Goal: Transaction & Acquisition: Book appointment/travel/reservation

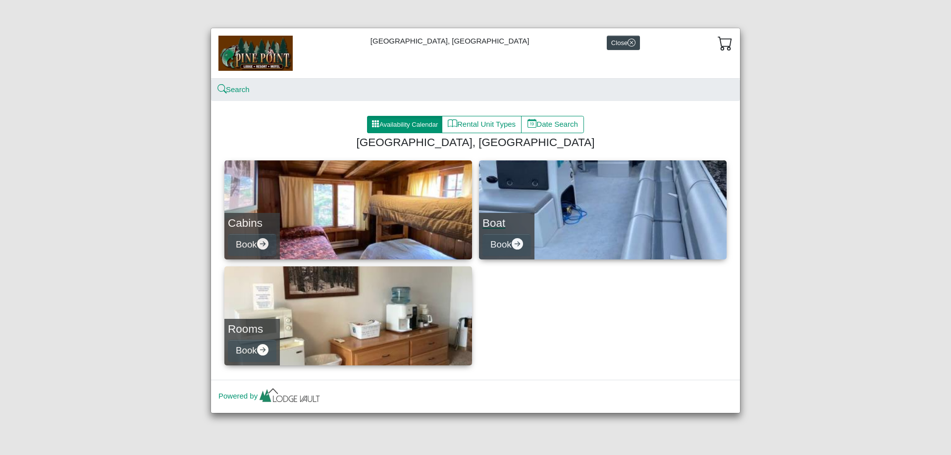
click at [542, 212] on link "Boat Book" at bounding box center [603, 210] width 248 height 99
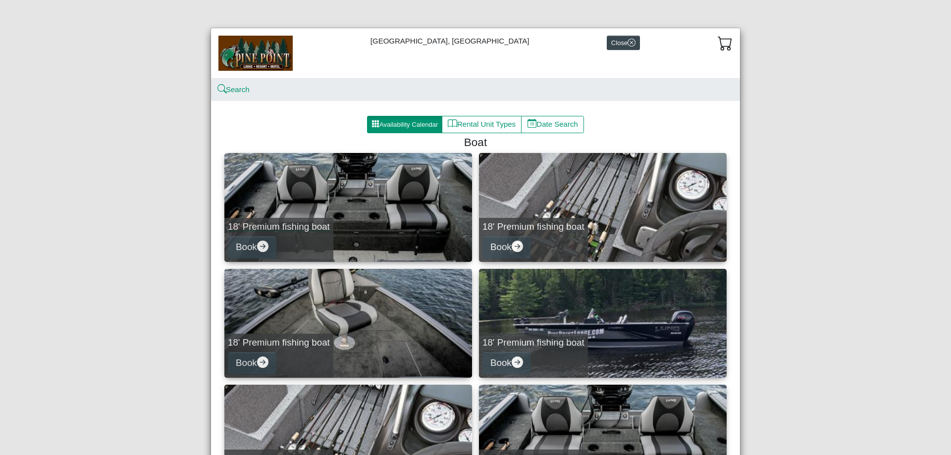
click at [416, 207] on link "18' Premium fishing boat Book" at bounding box center [348, 207] width 248 height 109
select select "*"
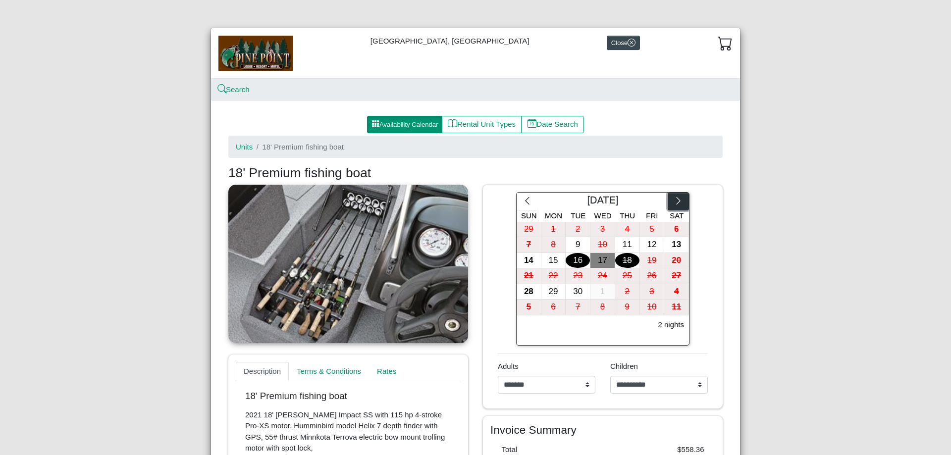
click at [674, 201] on icon "chevron right" at bounding box center [678, 200] width 9 height 9
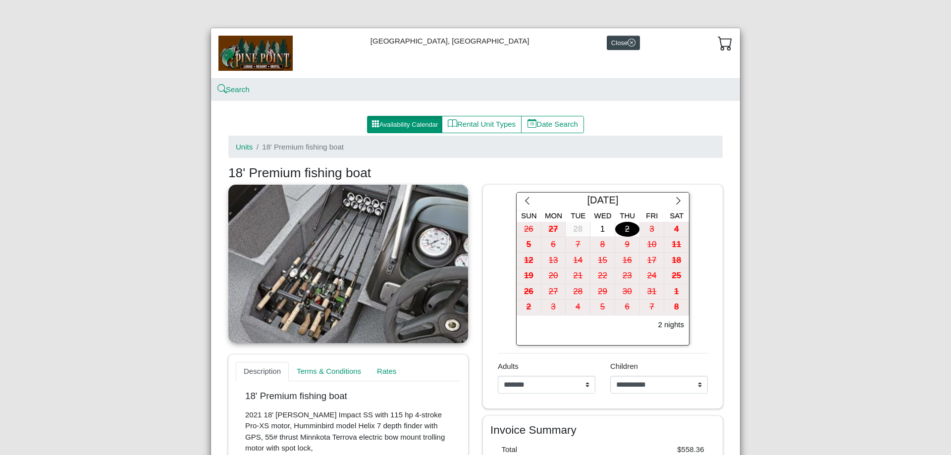
click at [621, 231] on div "2" at bounding box center [627, 229] width 24 height 15
click at [421, 125] on button "Availability Calendar" at bounding box center [404, 125] width 75 height 18
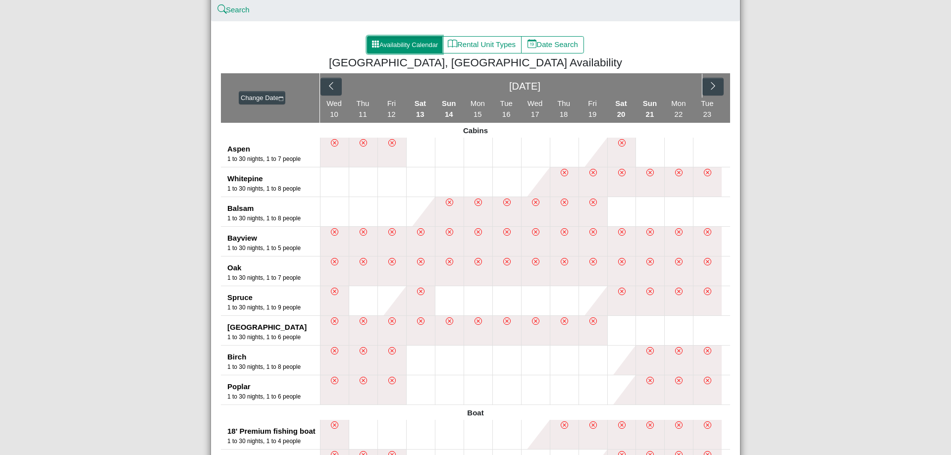
scroll to position [99, 0]
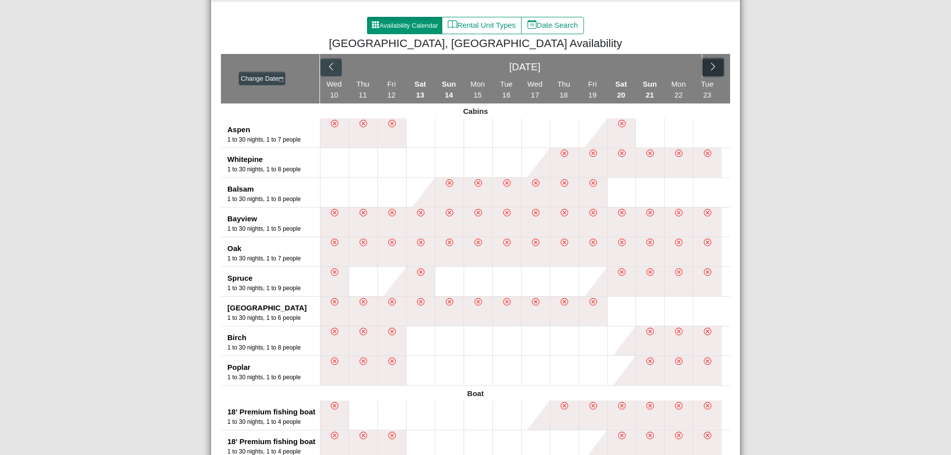
click at [704, 71] on button "button" at bounding box center [713, 67] width 21 height 18
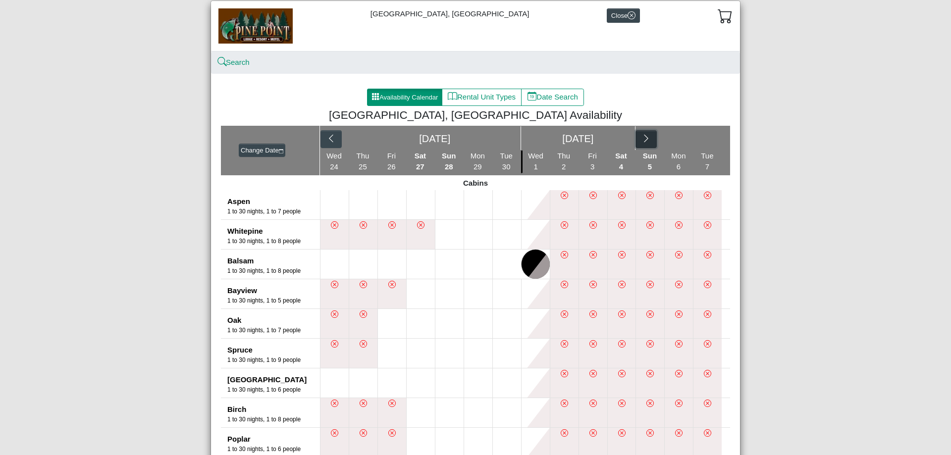
scroll to position [0, 0]
